Goal: Task Accomplishment & Management: Use online tool/utility

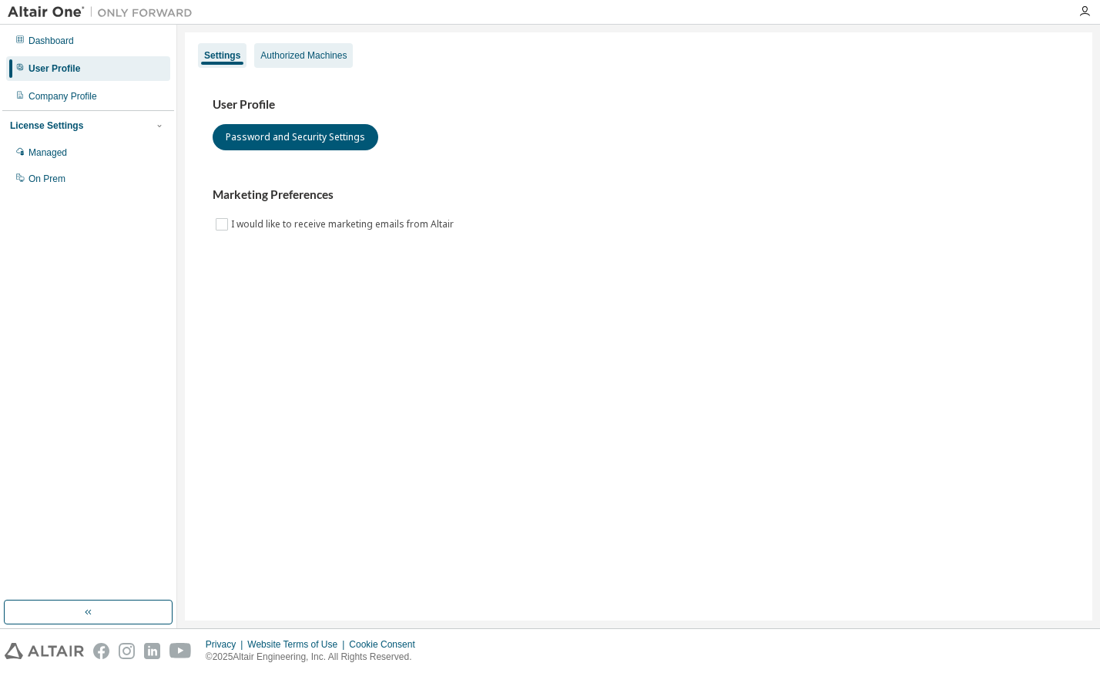
click at [311, 53] on div "Authorized Machines" at bounding box center [303, 55] width 86 height 12
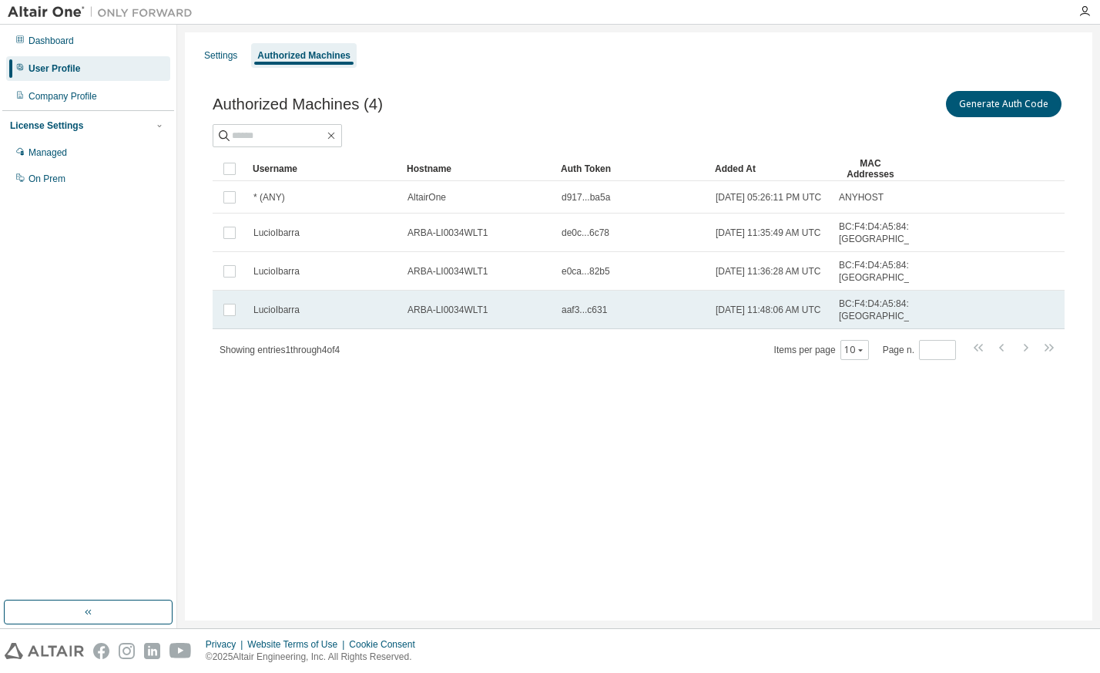
click at [252, 329] on td "LucioIbarra" at bounding box center [324, 309] width 154 height 39
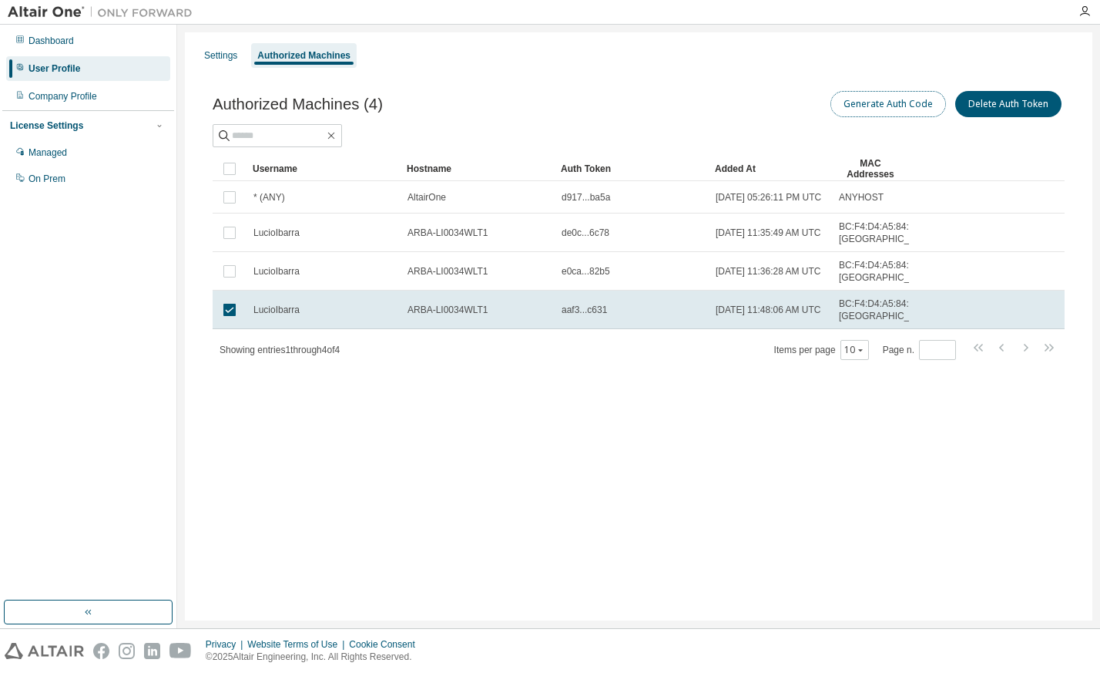
click at [884, 112] on button "Generate Auth Code" at bounding box center [888, 104] width 116 height 26
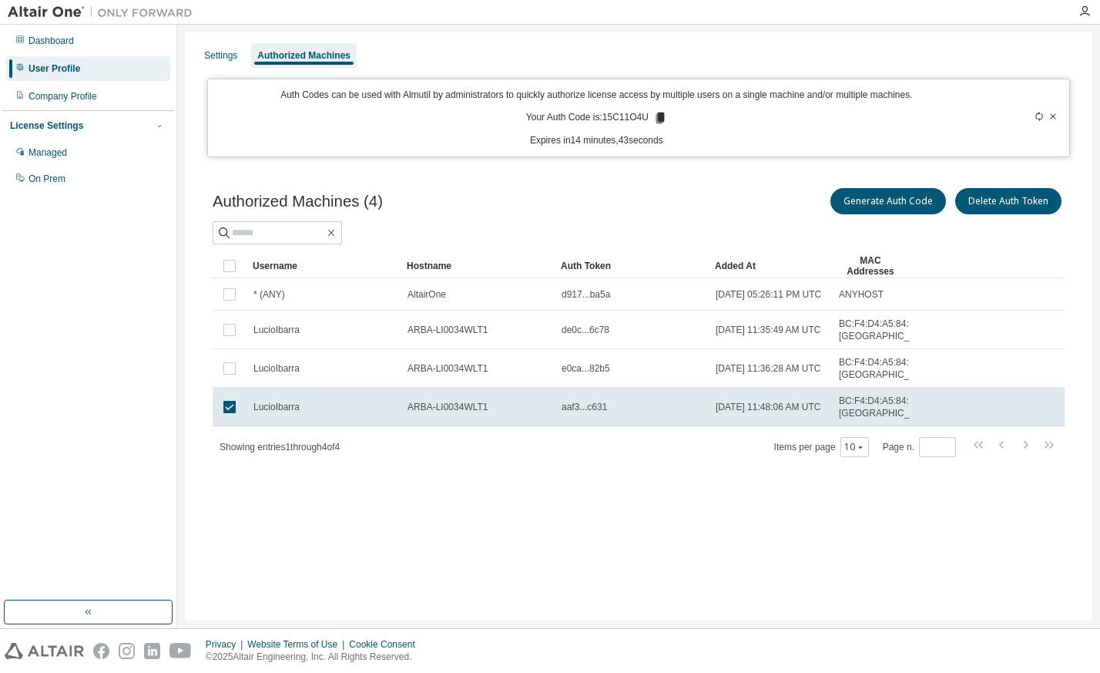
click at [622, 110] on div "Auth Codes can be used with Almutil by administrators to quickly authorize lice…" at bounding box center [596, 118] width 758 height 59
click at [622, 118] on p "Your Auth Code is: 15C11O4U" at bounding box center [596, 118] width 141 height 14
